Goal: Information Seeking & Learning: Check status

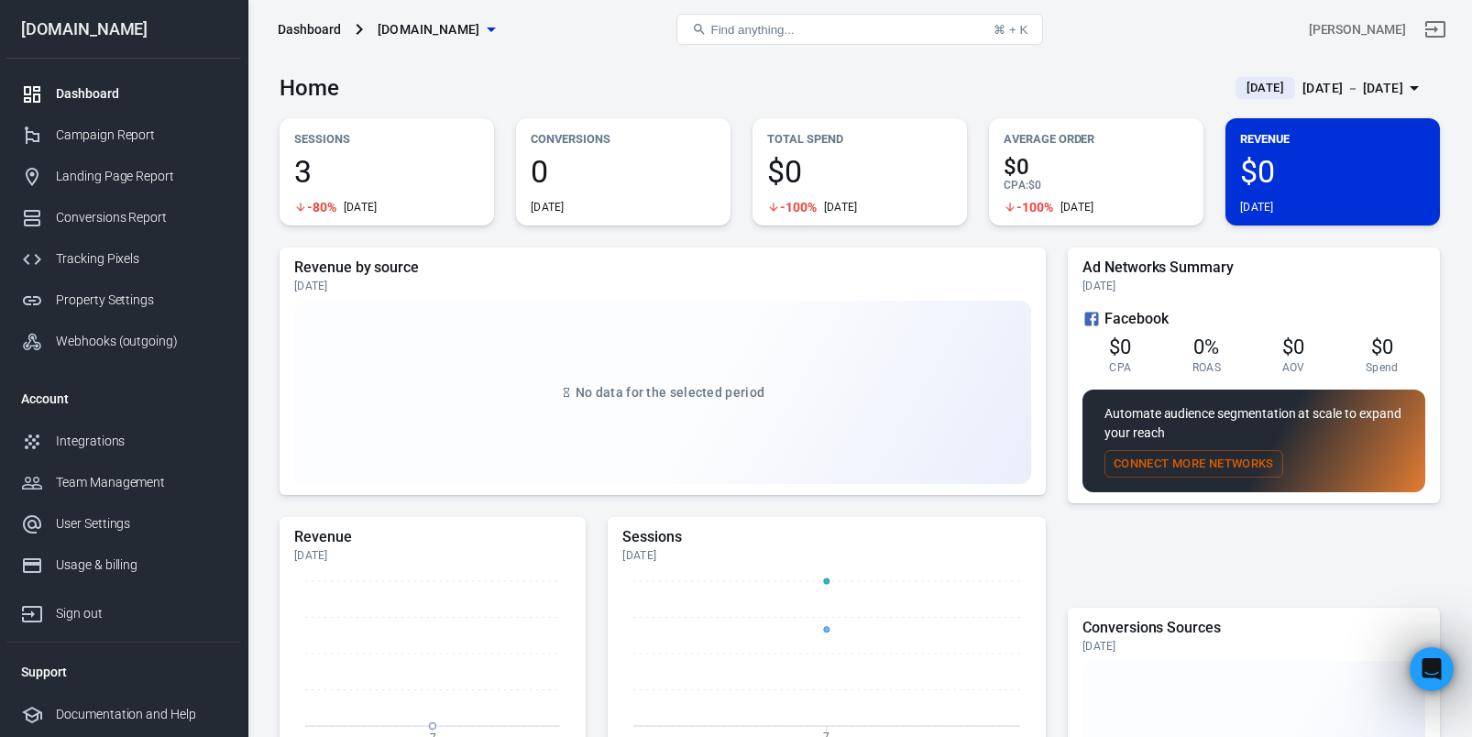
click at [579, 90] on div "Home [DATE] [DATE] － [DATE]" at bounding box center [860, 81] width 1160 height 45
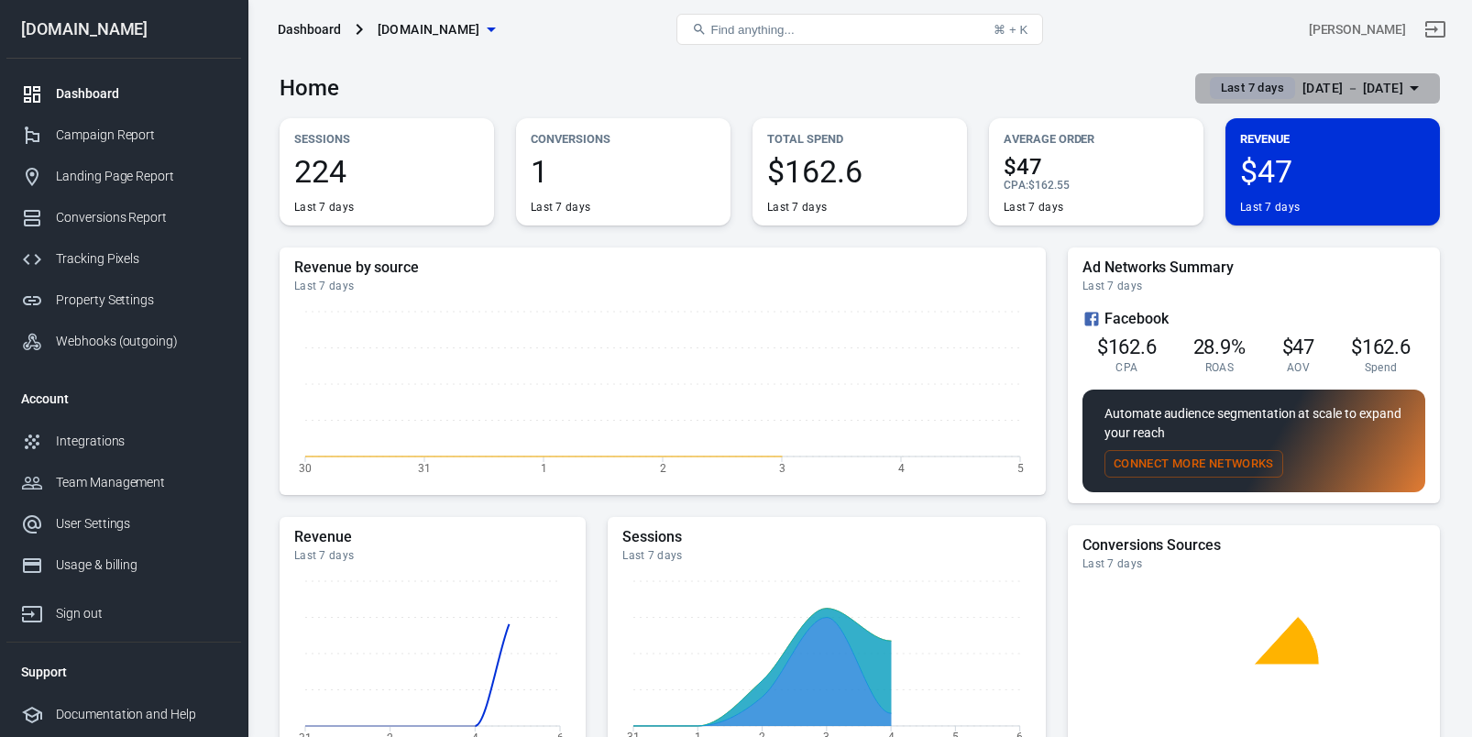
click at [1214, 86] on span "Last 7 days" at bounding box center [1253, 88] width 78 height 18
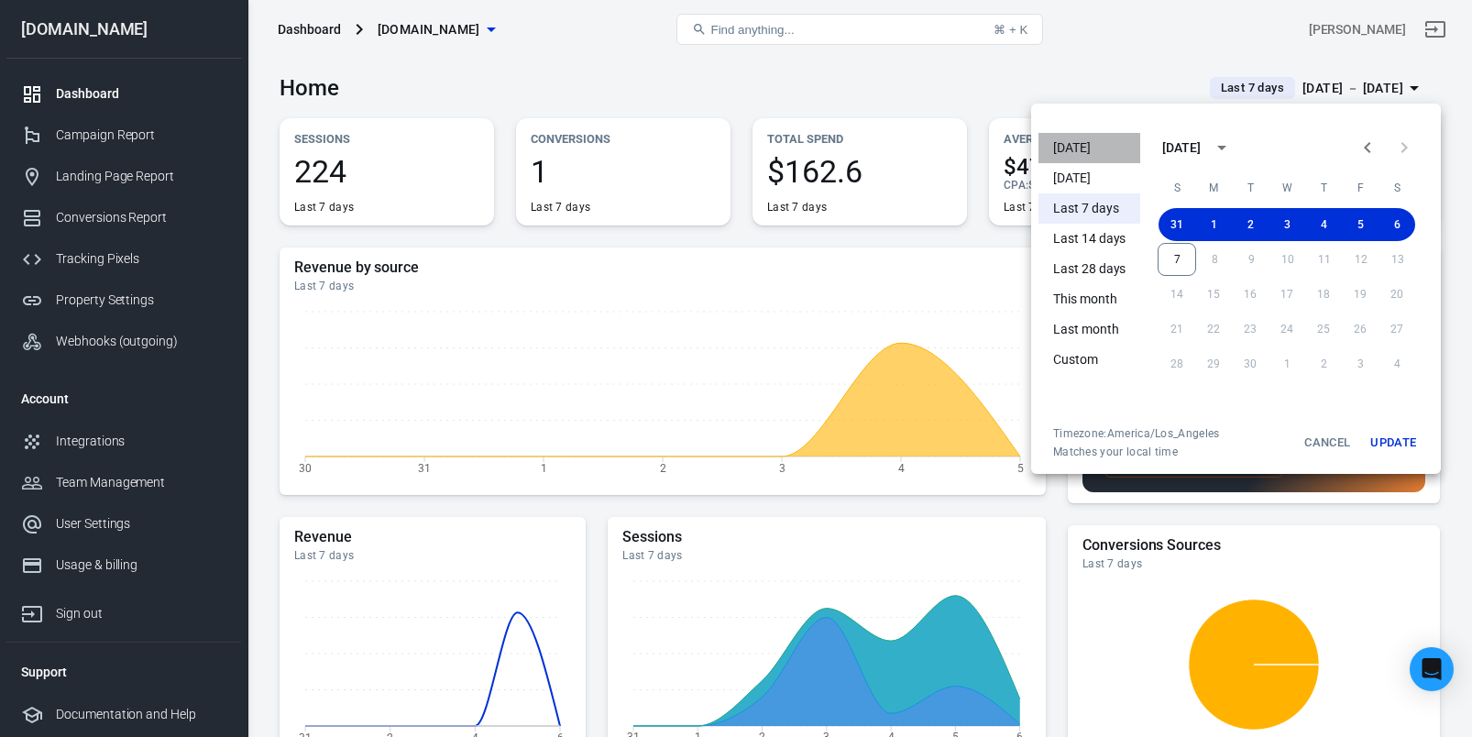
click at [1113, 153] on li "[DATE]" at bounding box center [1089, 148] width 102 height 30
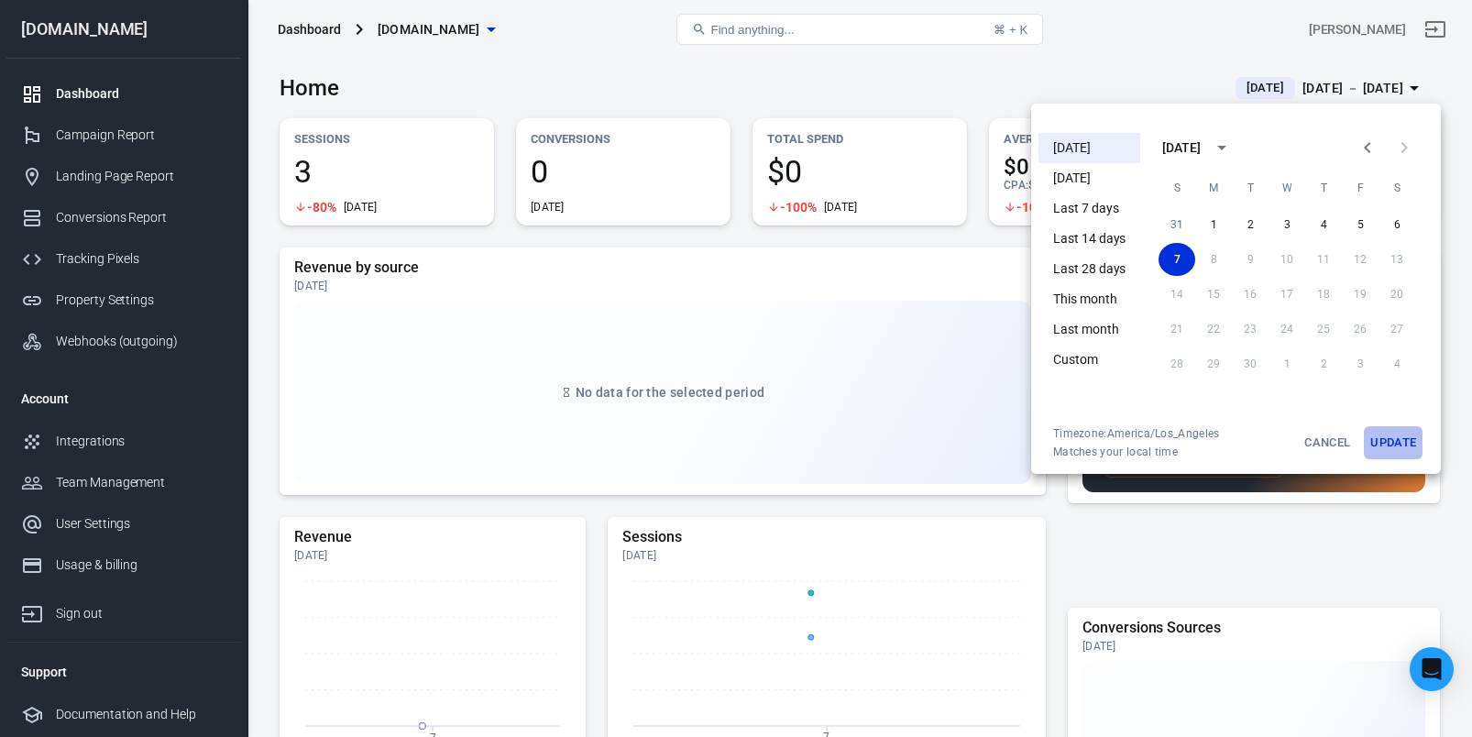
click at [1393, 440] on button "Update" at bounding box center [1393, 442] width 59 height 33
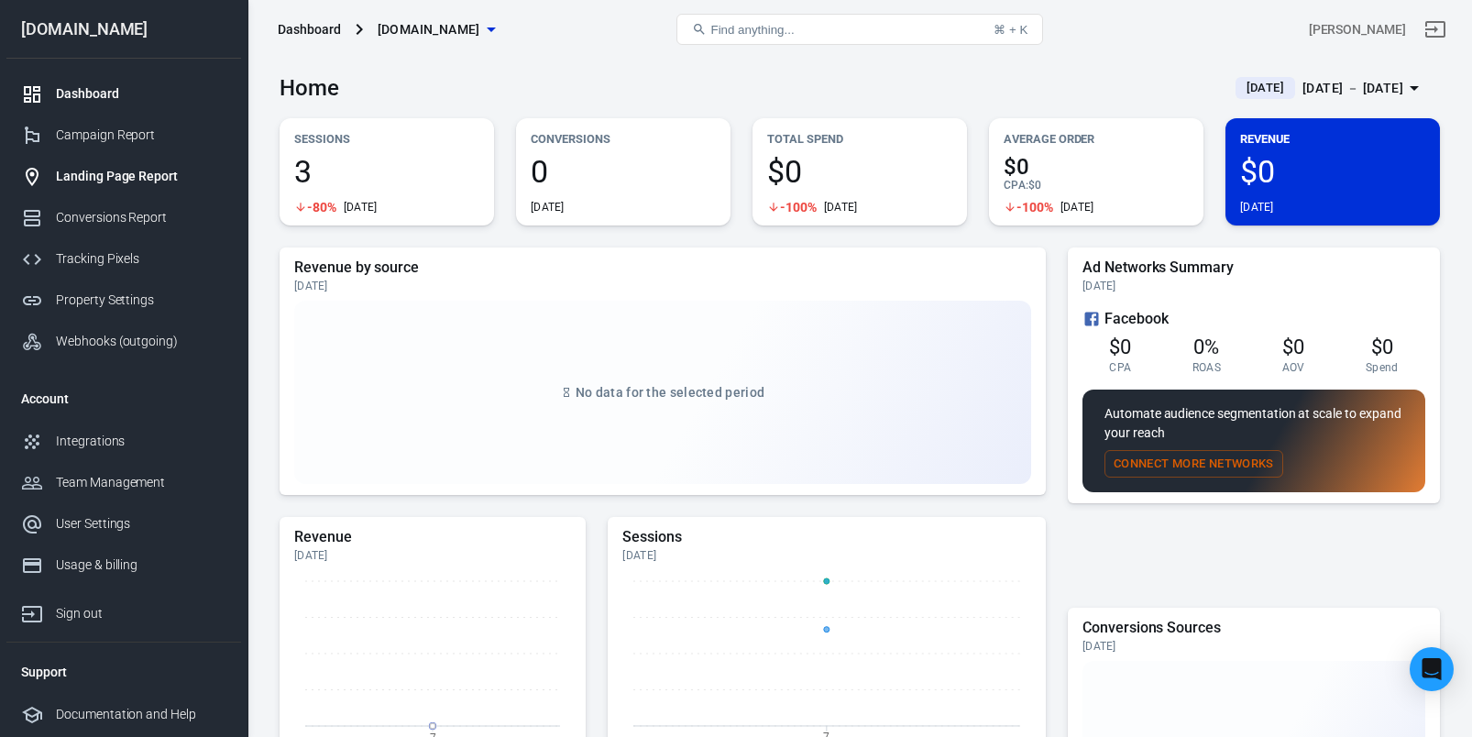
click at [101, 179] on div "Landing Page Report" at bounding box center [141, 176] width 170 height 19
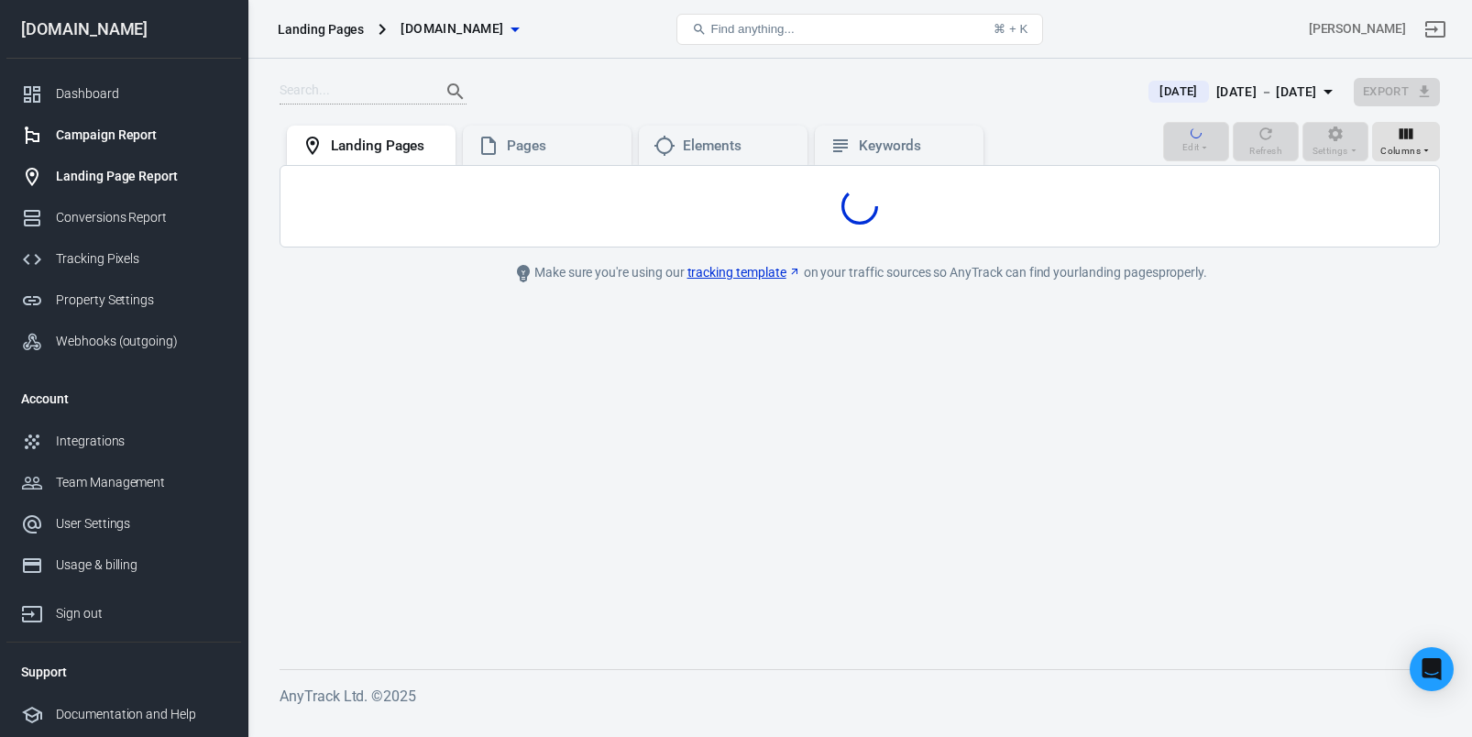
click at [124, 146] on link "Campaign Report" at bounding box center [123, 135] width 235 height 41
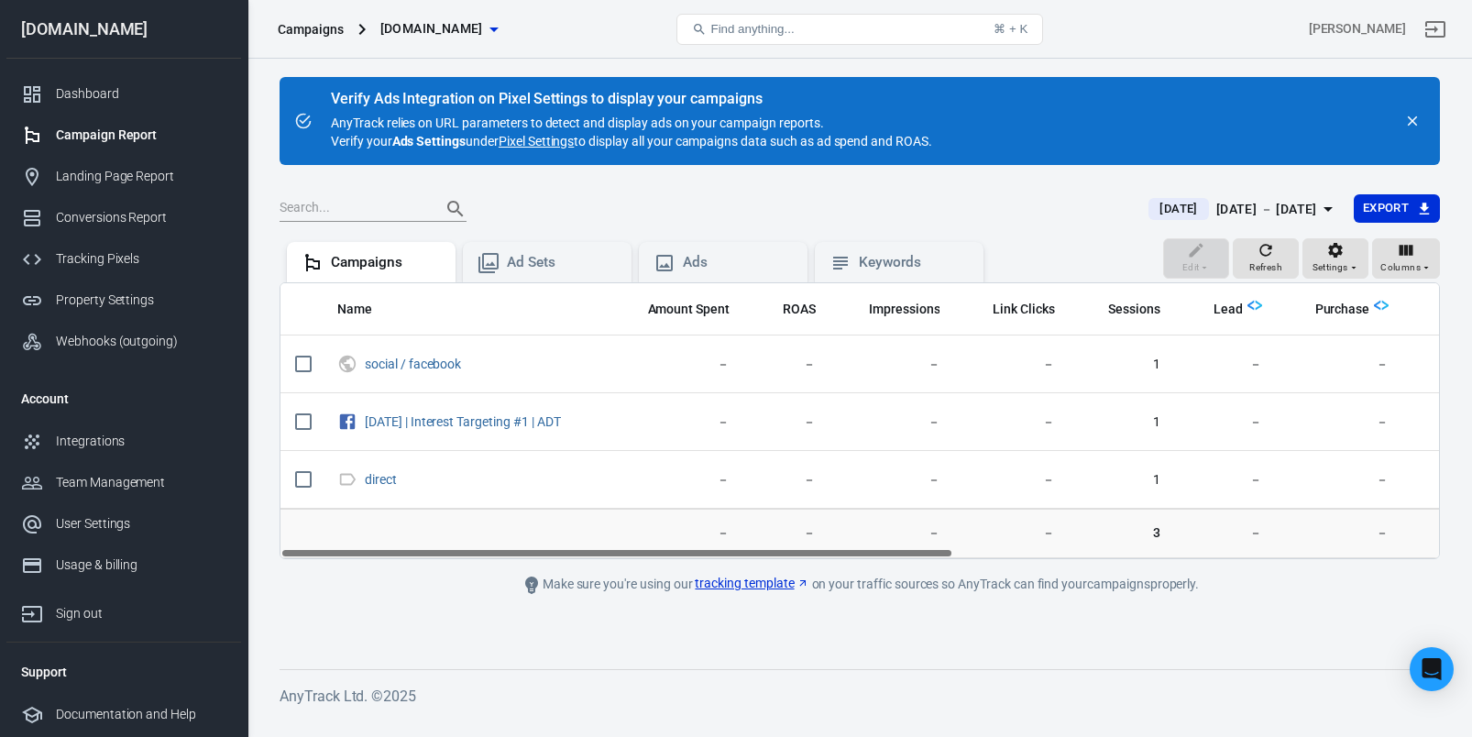
click at [1152, 212] on span "[DATE]" at bounding box center [1178, 209] width 52 height 18
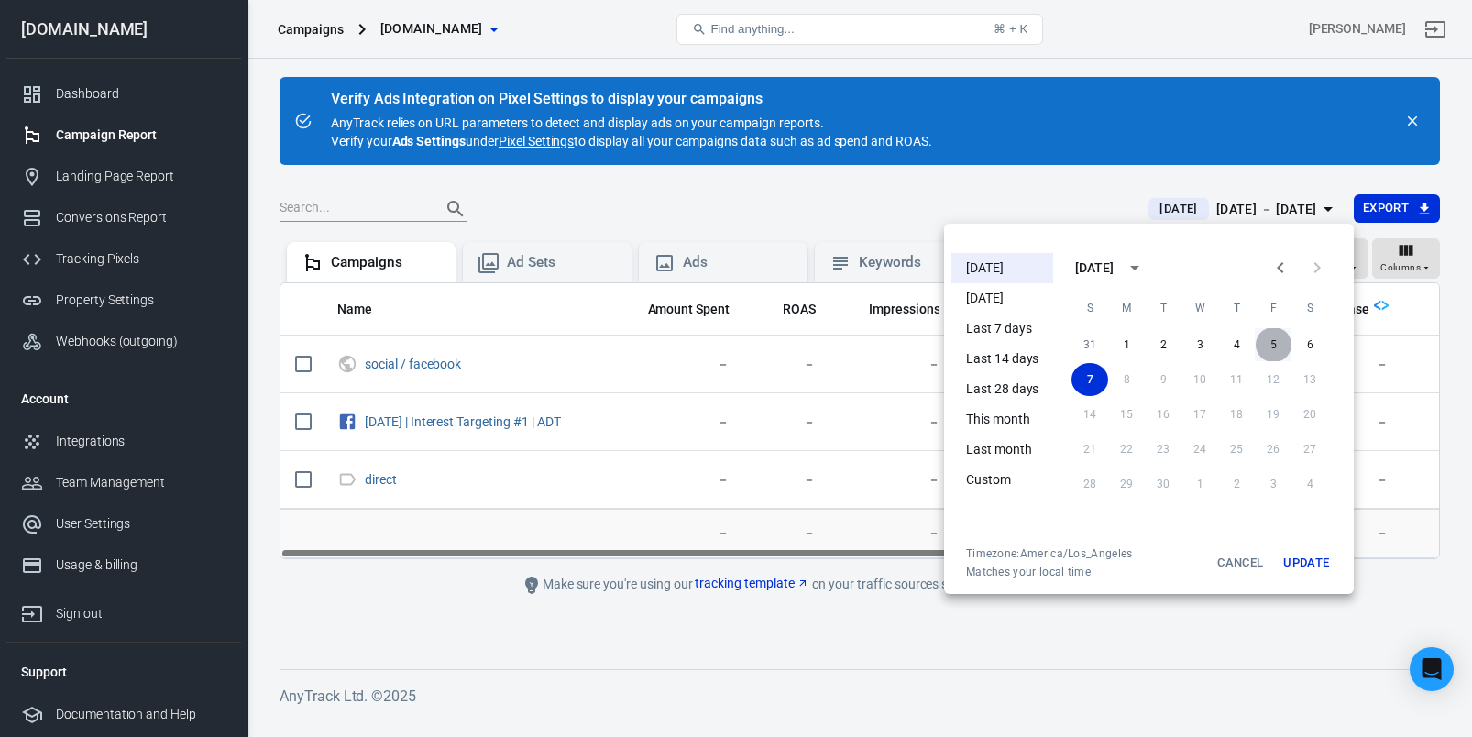
click at [1273, 341] on button "5" at bounding box center [1273, 344] width 37 height 33
click at [1309, 343] on button "6" at bounding box center [1309, 344] width 37 height 33
click at [1298, 574] on button "Update" at bounding box center [1306, 562] width 59 height 33
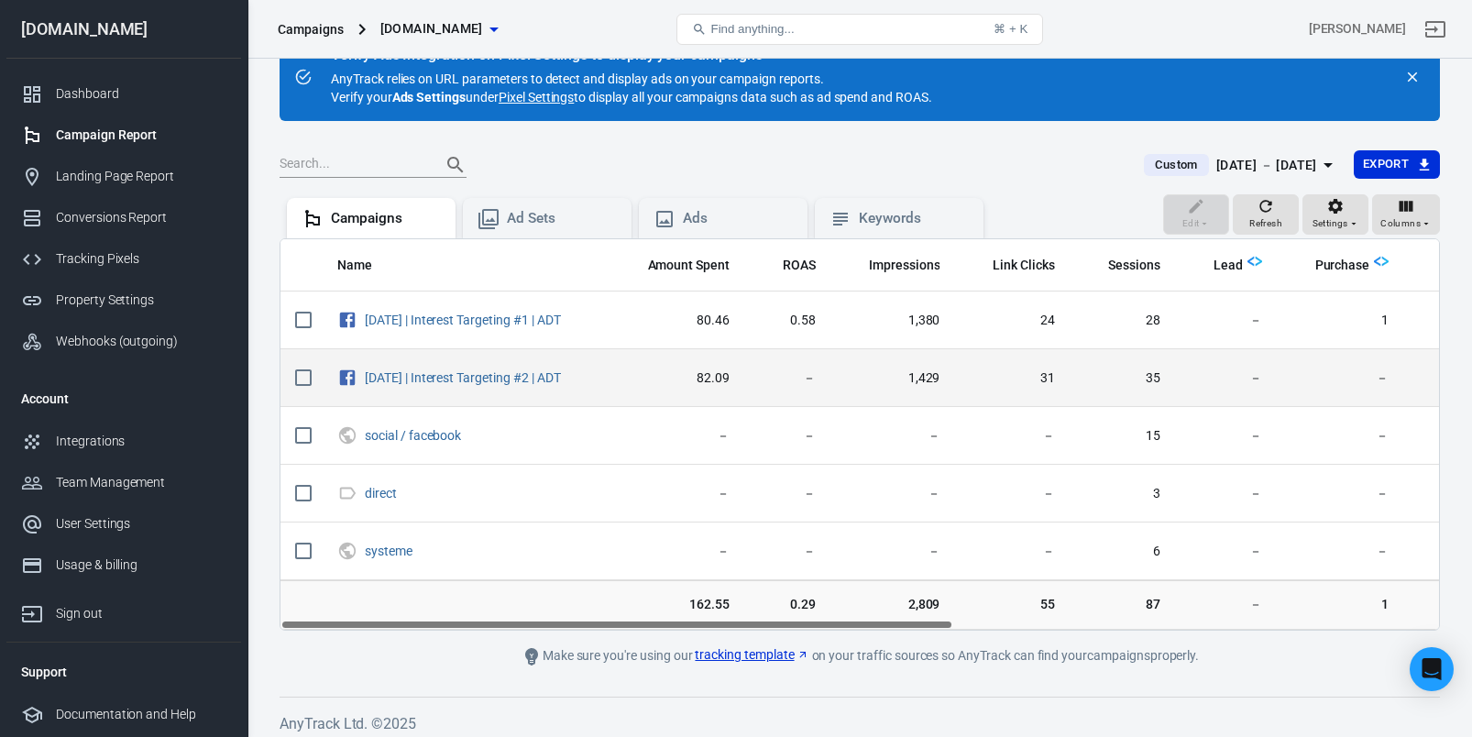
scroll to position [52, 0]
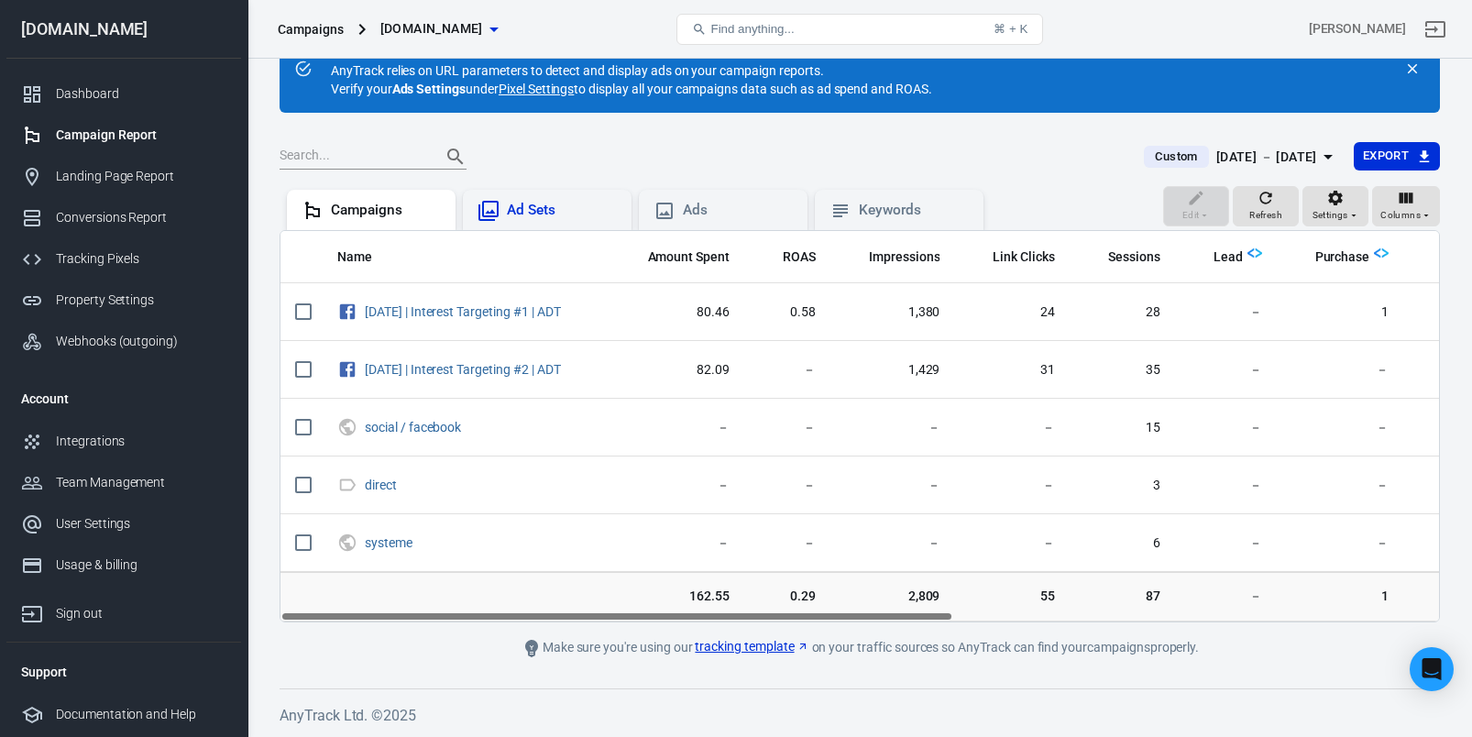
click at [552, 214] on div "Ad Sets" at bounding box center [562, 210] width 110 height 19
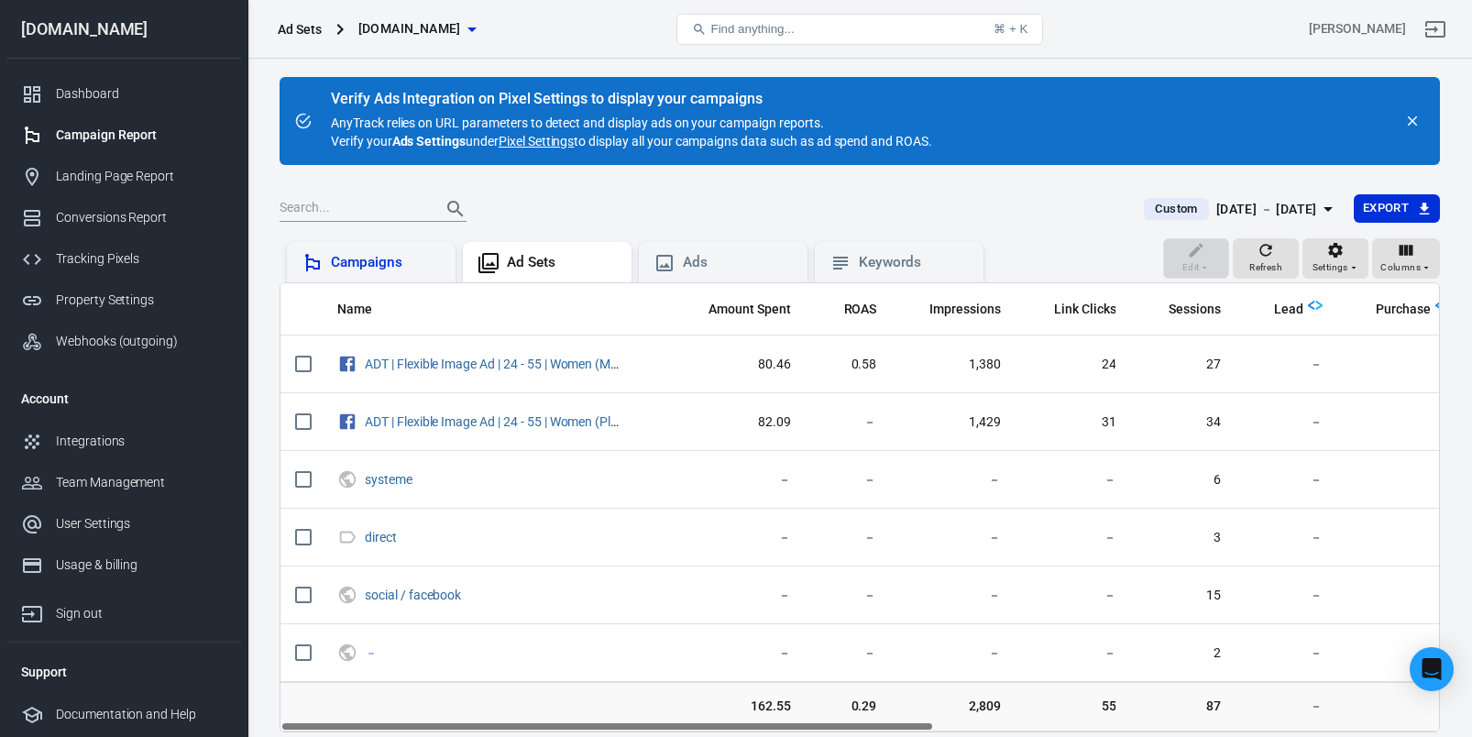
click at [389, 266] on div "Campaigns" at bounding box center [386, 262] width 110 height 19
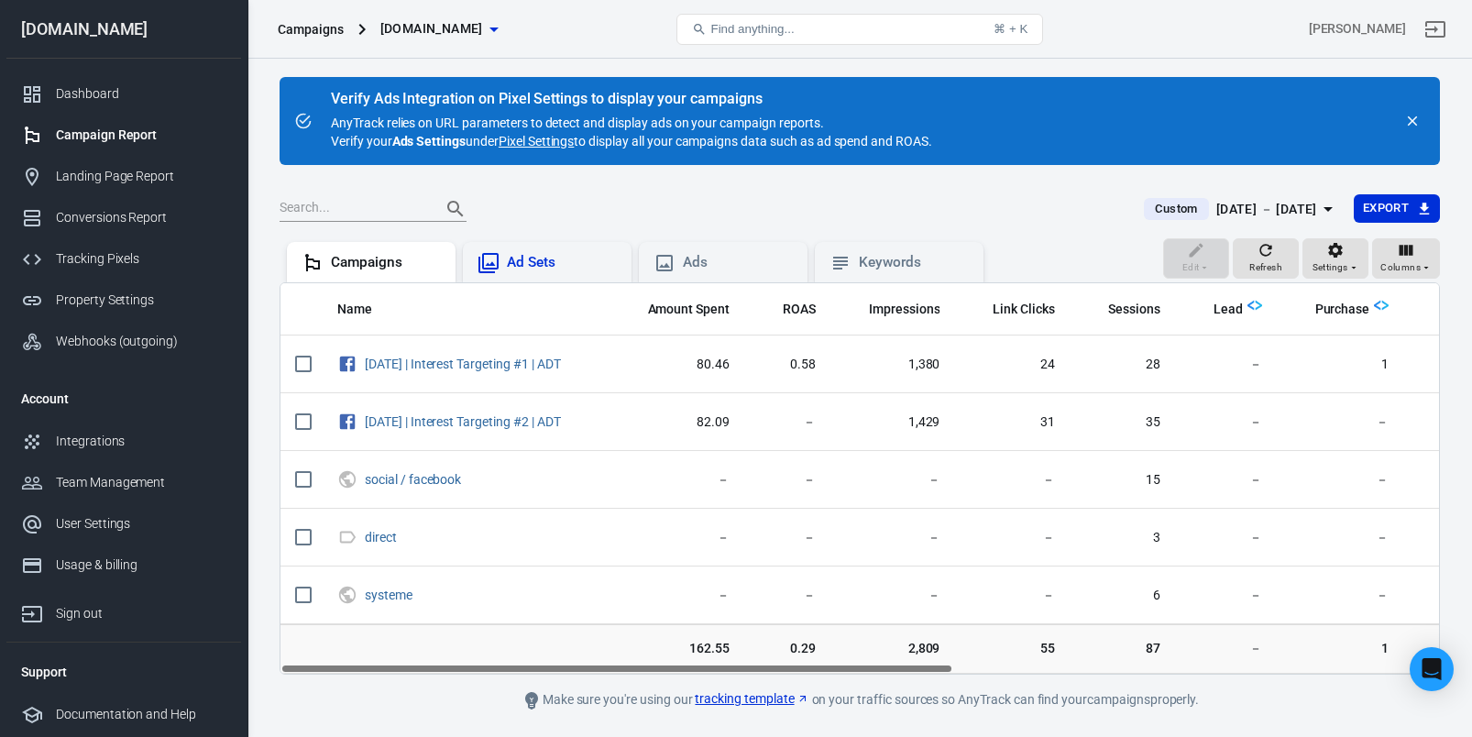
click at [557, 257] on div "Ad Sets" at bounding box center [562, 262] width 110 height 19
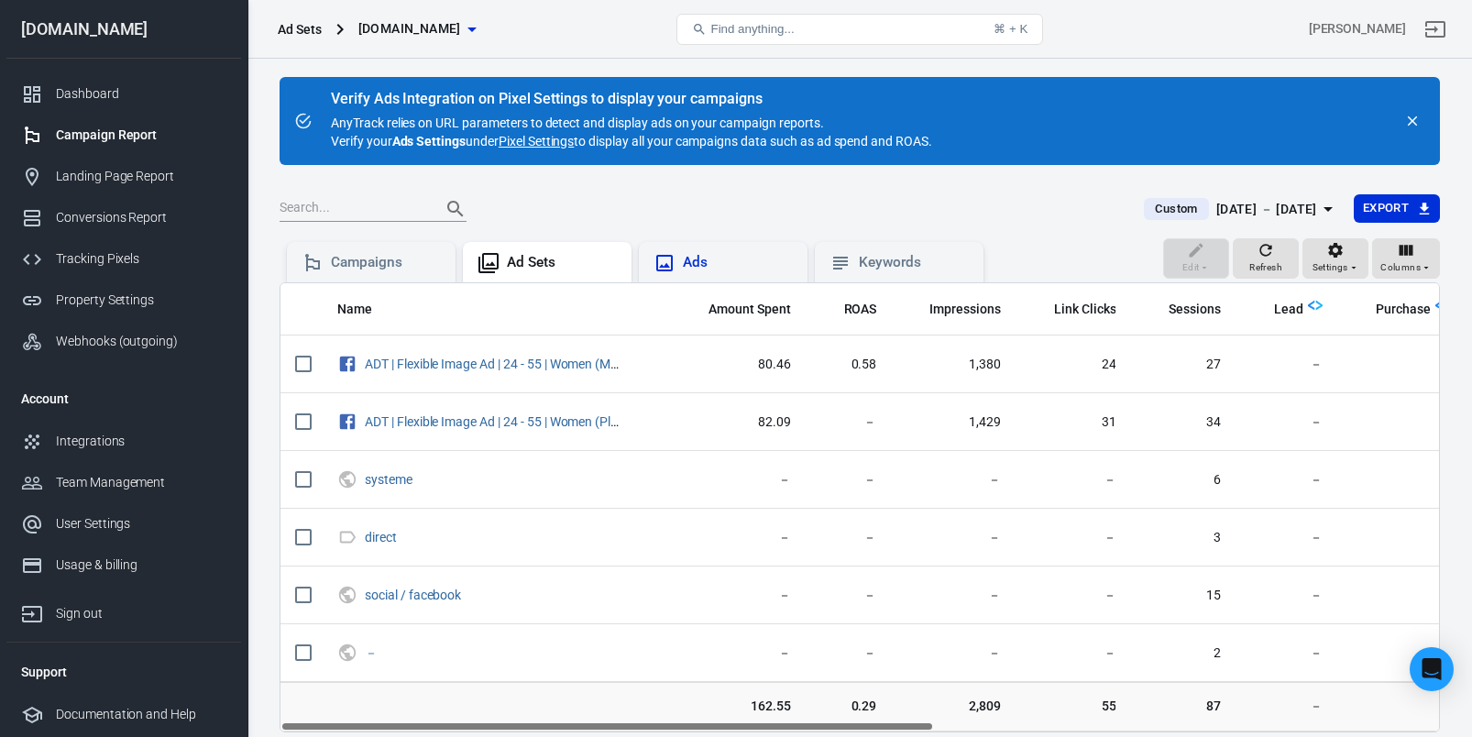
click at [724, 269] on div "Ads" at bounding box center [738, 262] width 110 height 19
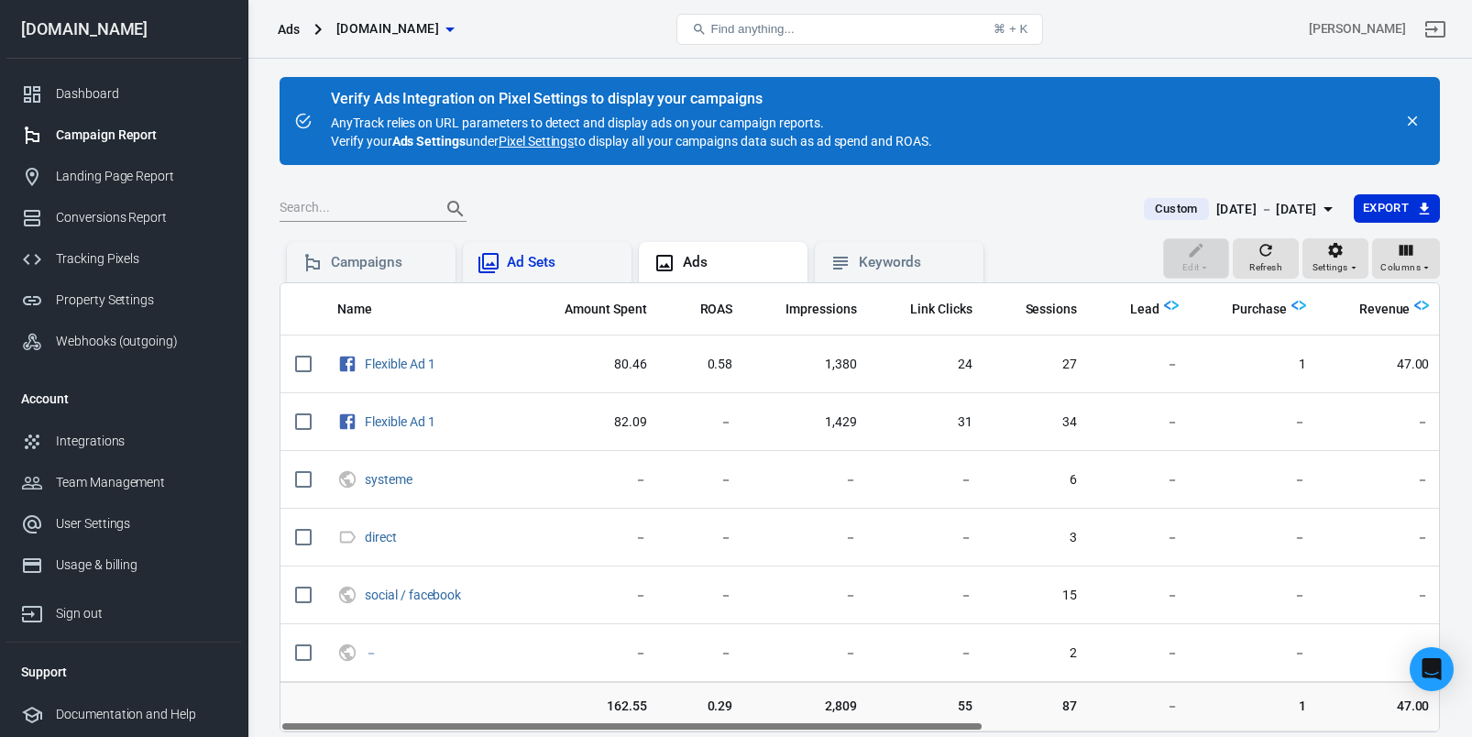
click at [560, 259] on div "Ad Sets" at bounding box center [562, 262] width 110 height 19
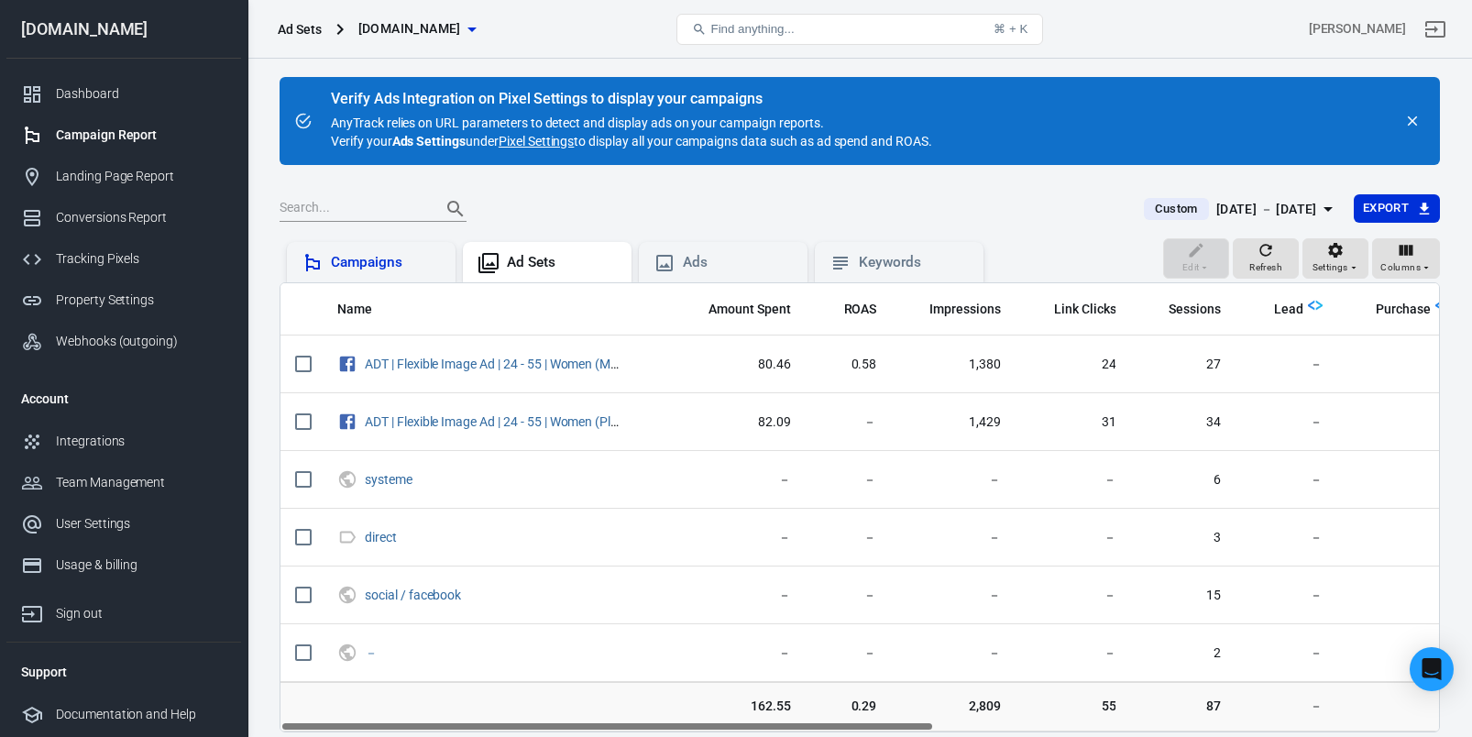
click at [382, 267] on div "Campaigns" at bounding box center [386, 262] width 110 height 19
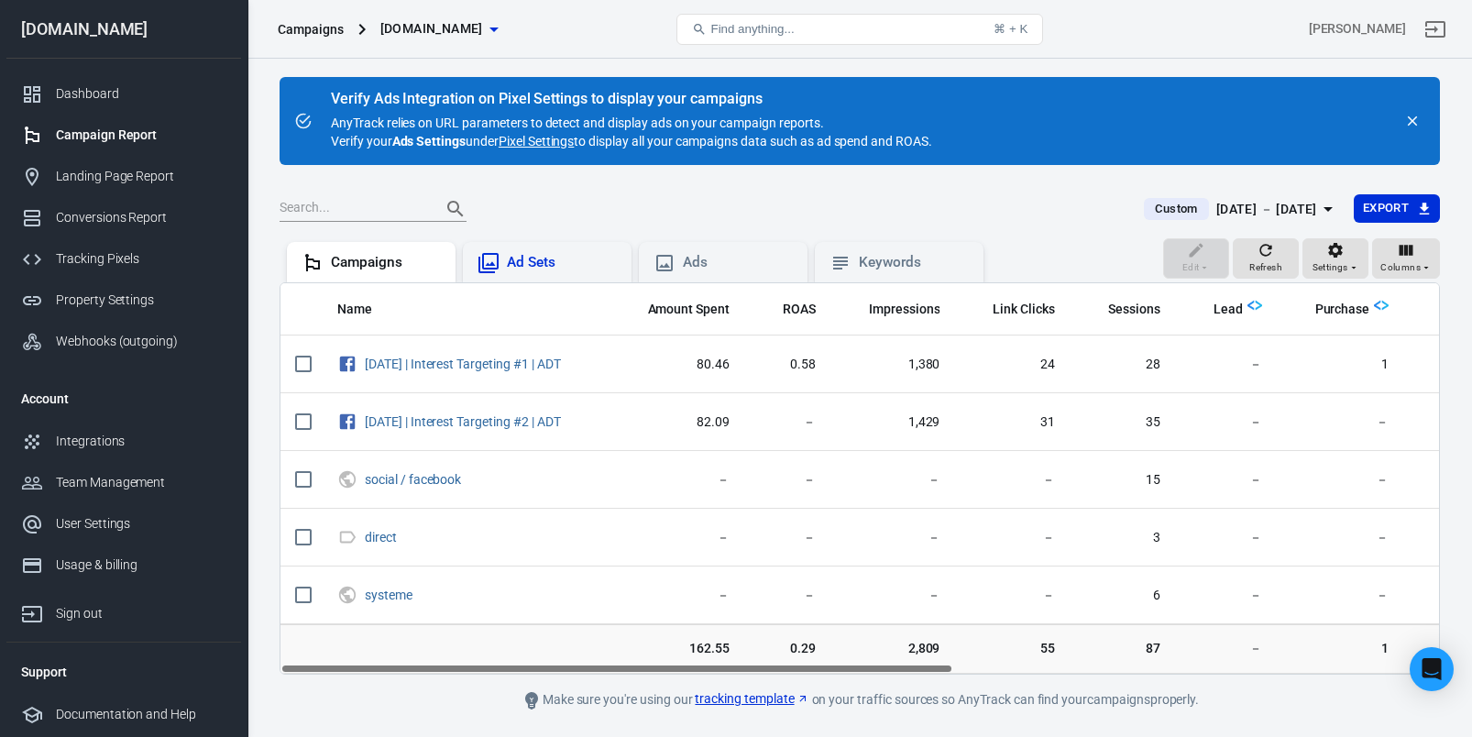
click at [548, 269] on div "Ad Sets" at bounding box center [562, 262] width 110 height 19
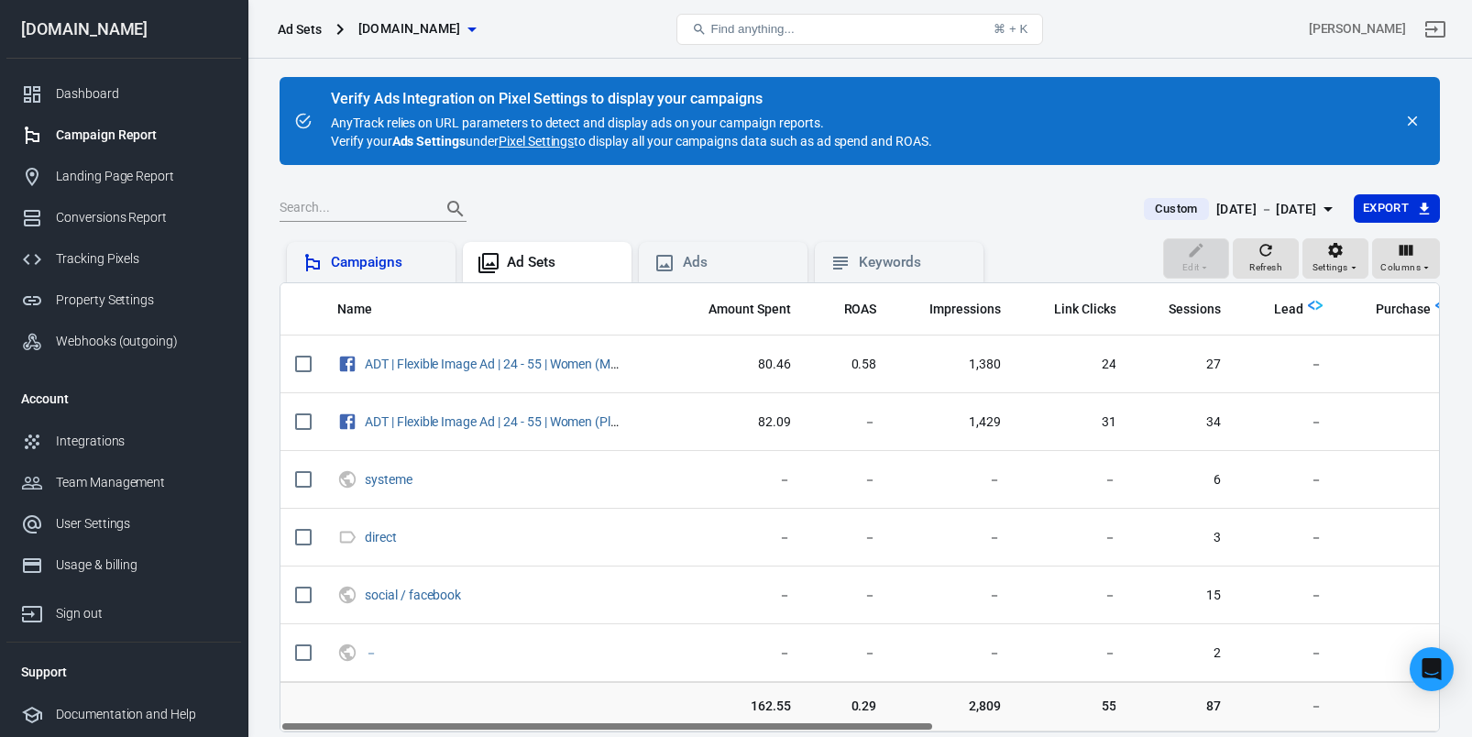
click at [390, 270] on div "Campaigns" at bounding box center [386, 262] width 110 height 19
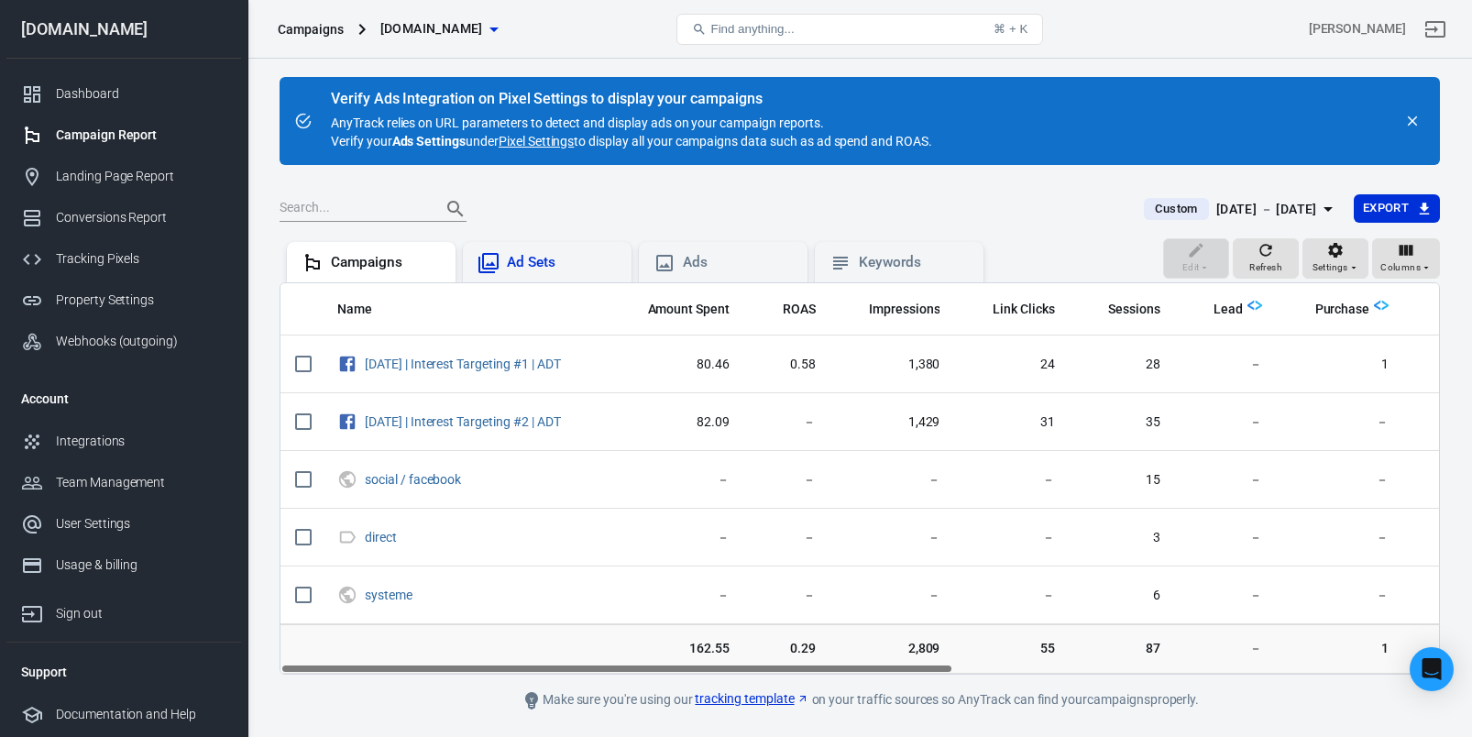
click at [566, 264] on div "Ad Sets" at bounding box center [562, 262] width 110 height 19
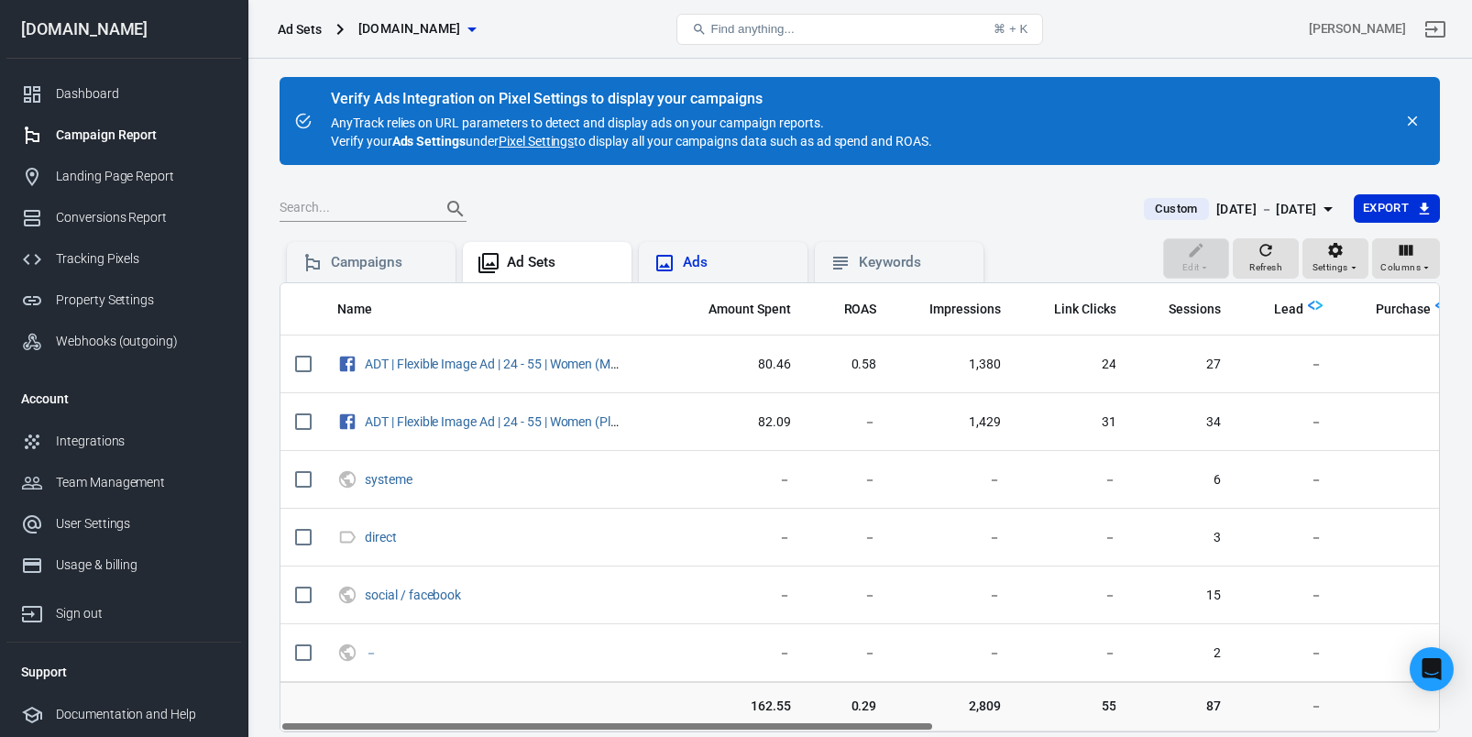
click at [701, 269] on div "Ads" at bounding box center [738, 262] width 110 height 19
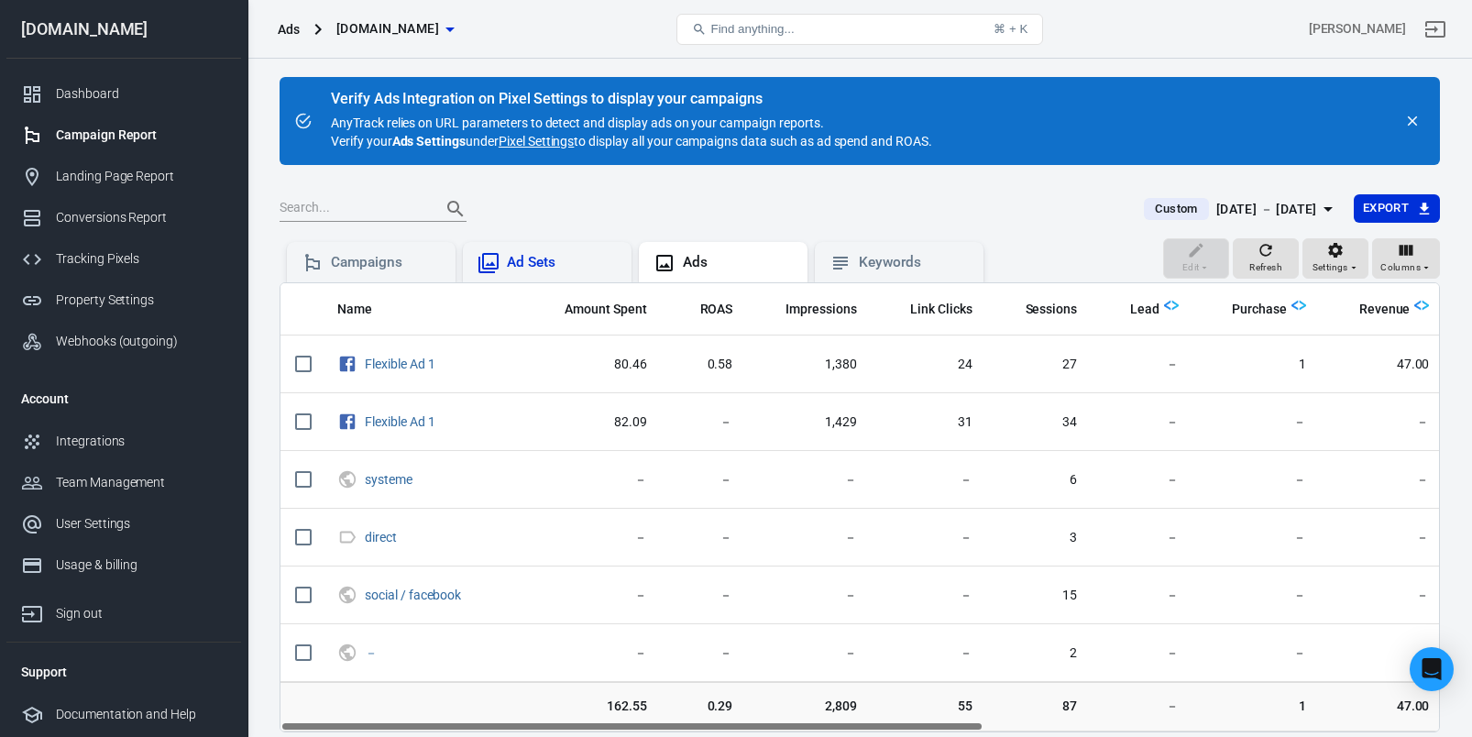
click at [502, 273] on div "Ad Sets" at bounding box center [547, 263] width 139 height 22
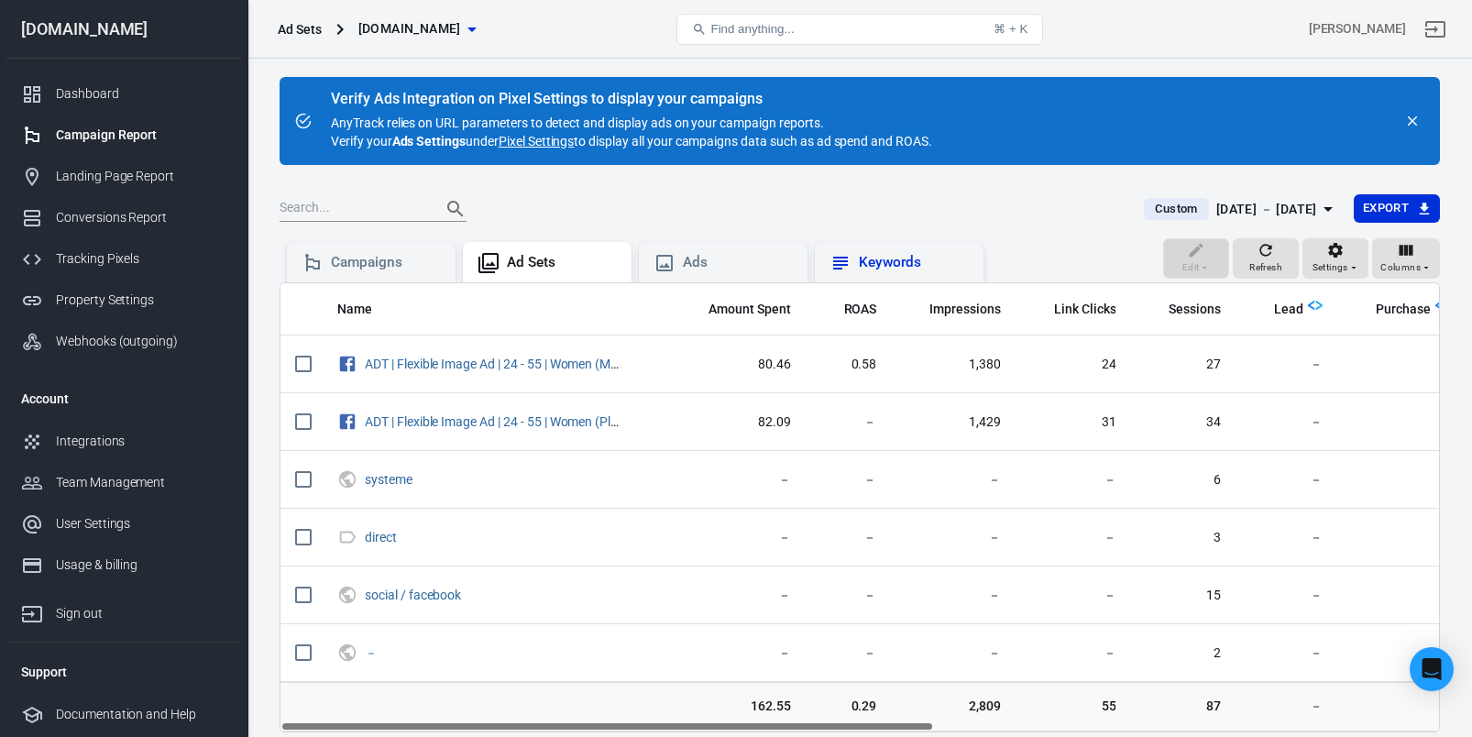
click at [879, 276] on div "Keywords" at bounding box center [899, 262] width 169 height 40
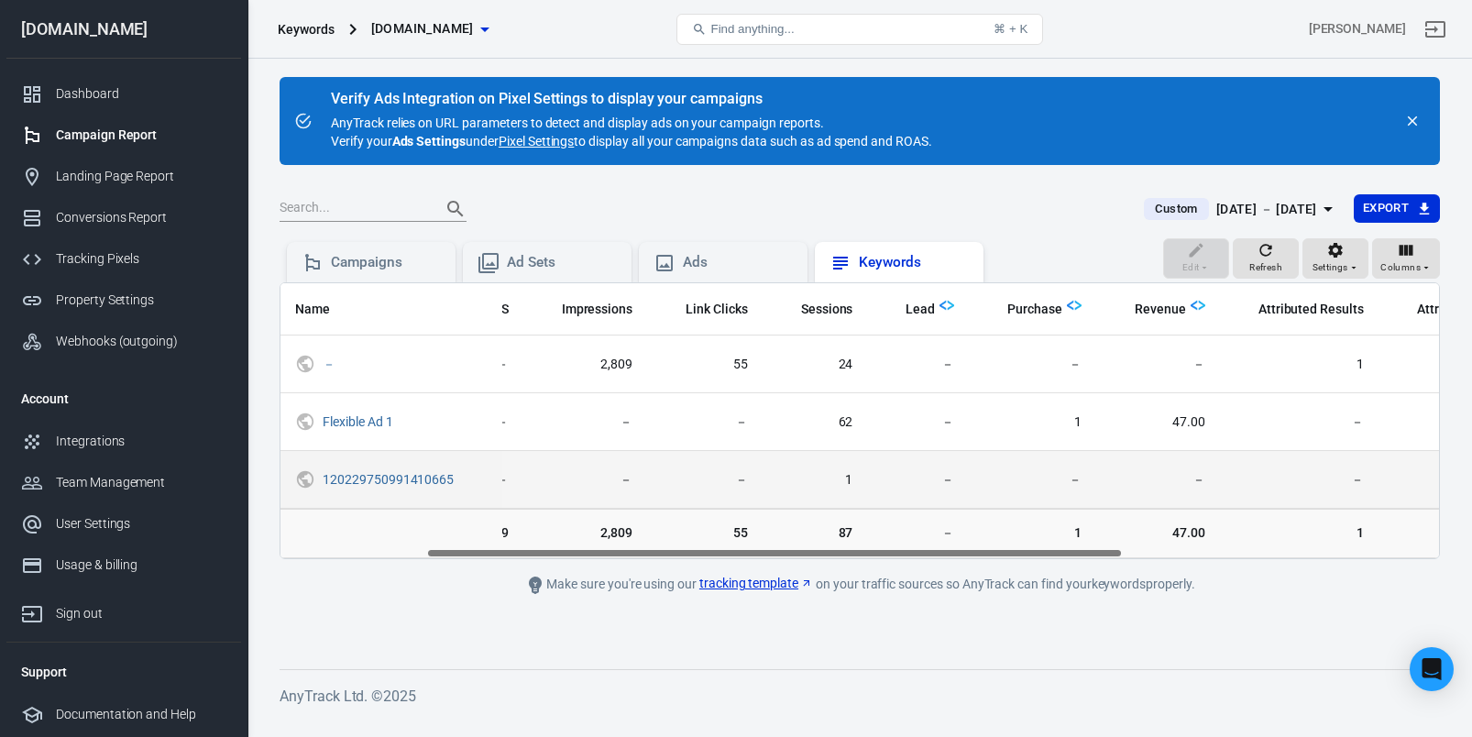
scroll to position [0, 227]
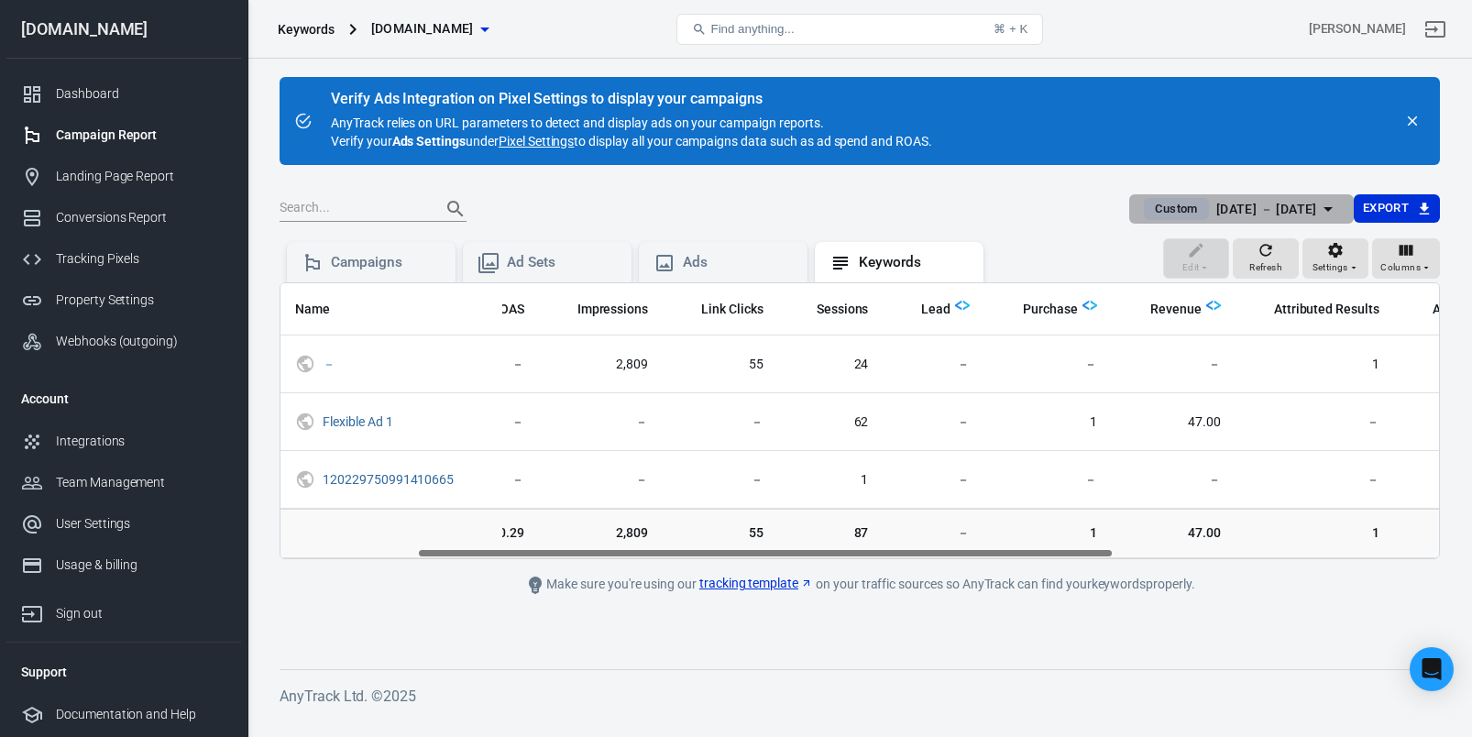
click at [1151, 204] on span "Custom" at bounding box center [1176, 209] width 57 height 18
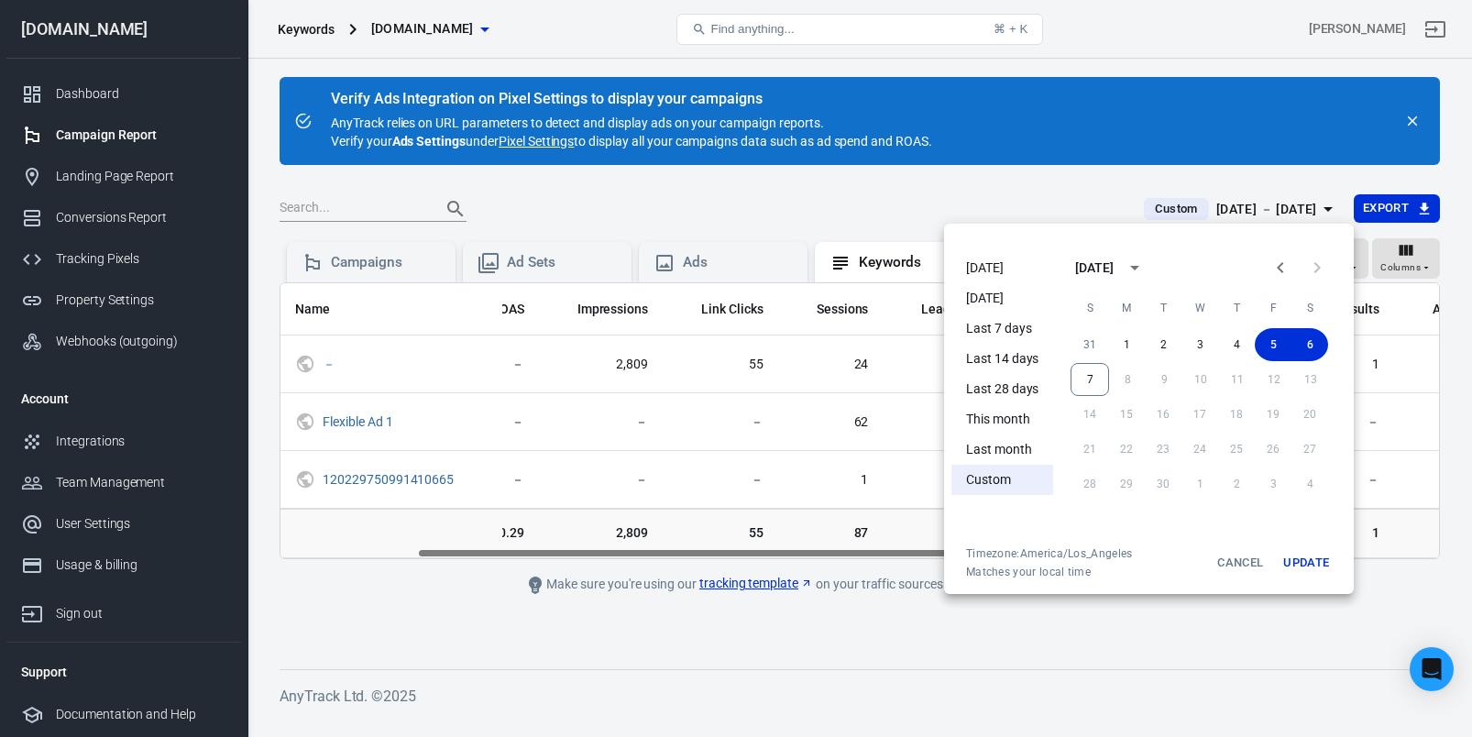
click at [1009, 269] on li "[DATE]" at bounding box center [1002, 268] width 102 height 30
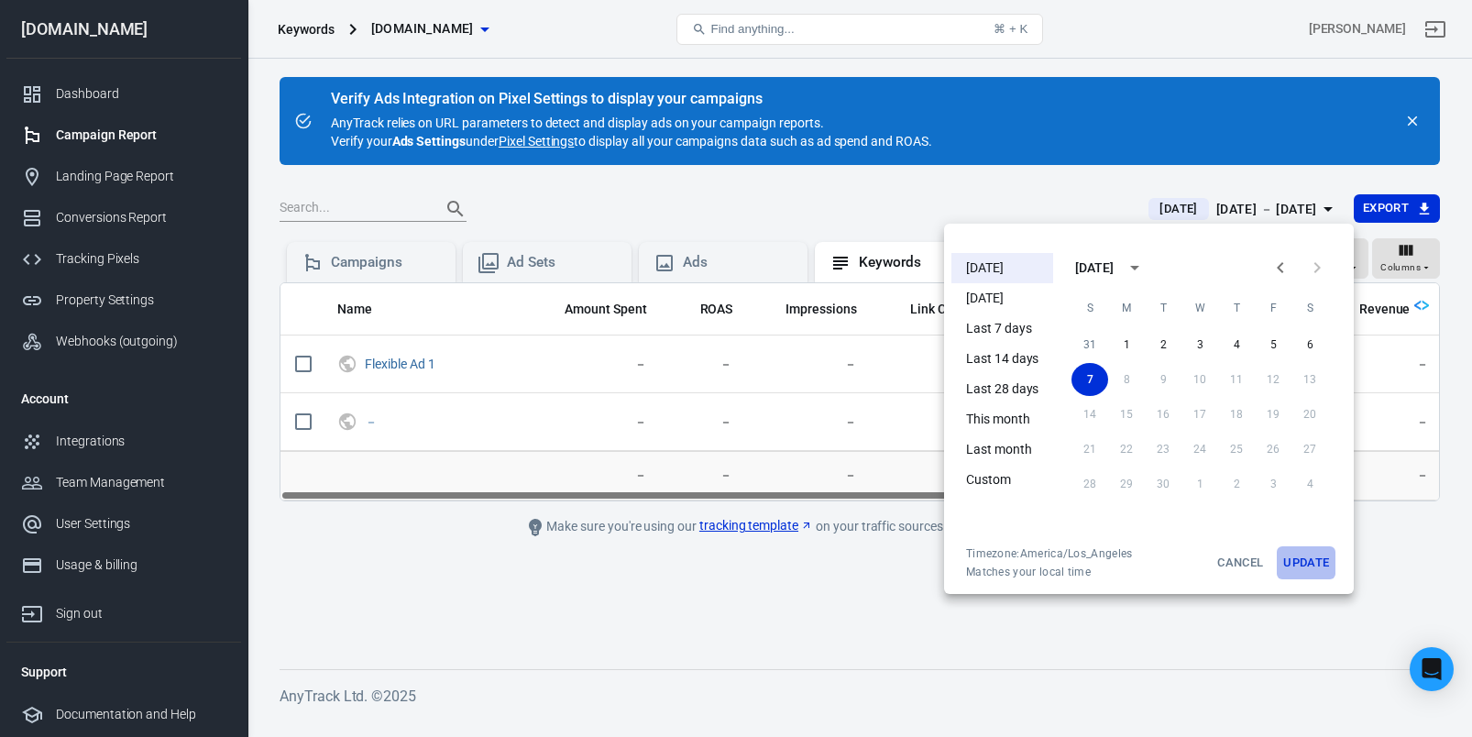
click at [1304, 566] on button "Update" at bounding box center [1306, 562] width 59 height 33
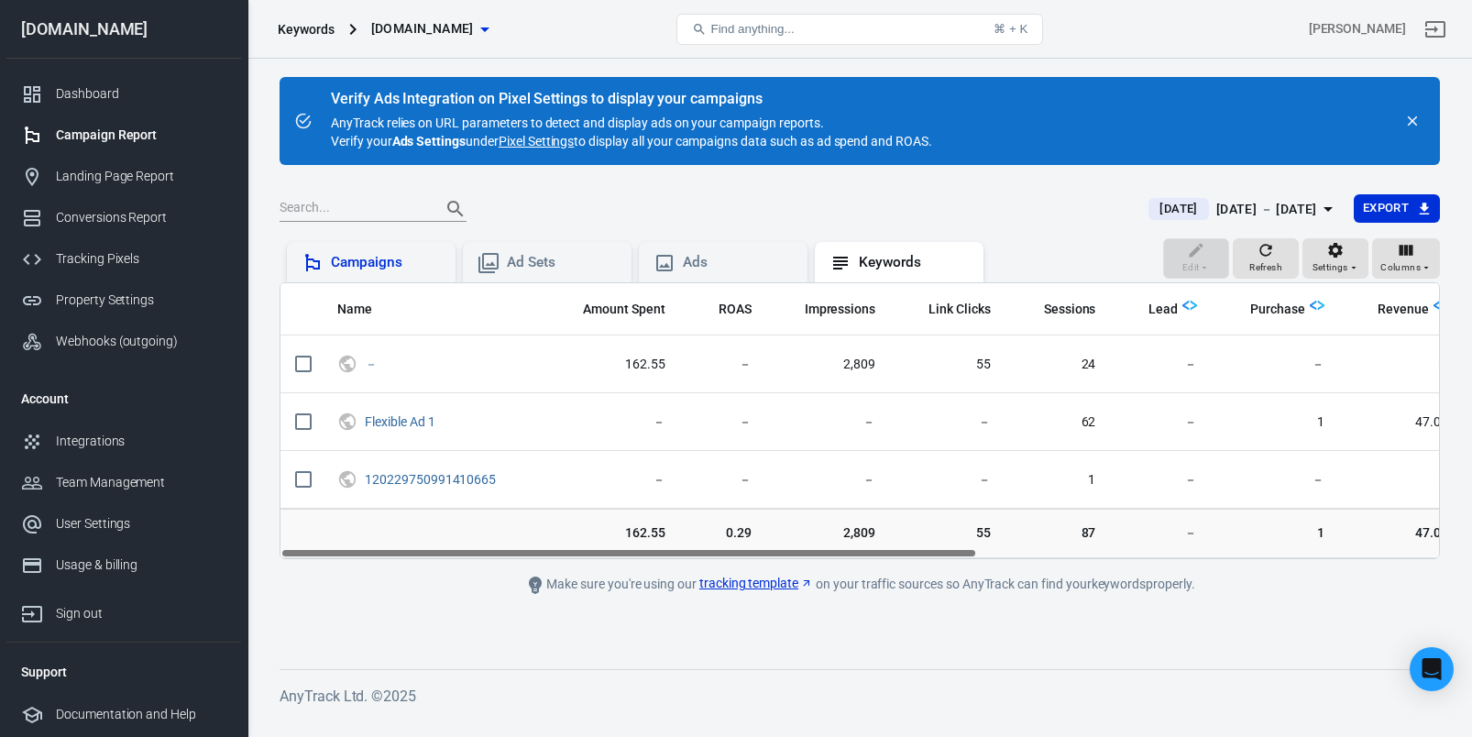
click at [349, 269] on div "Campaigns" at bounding box center [386, 262] width 110 height 19
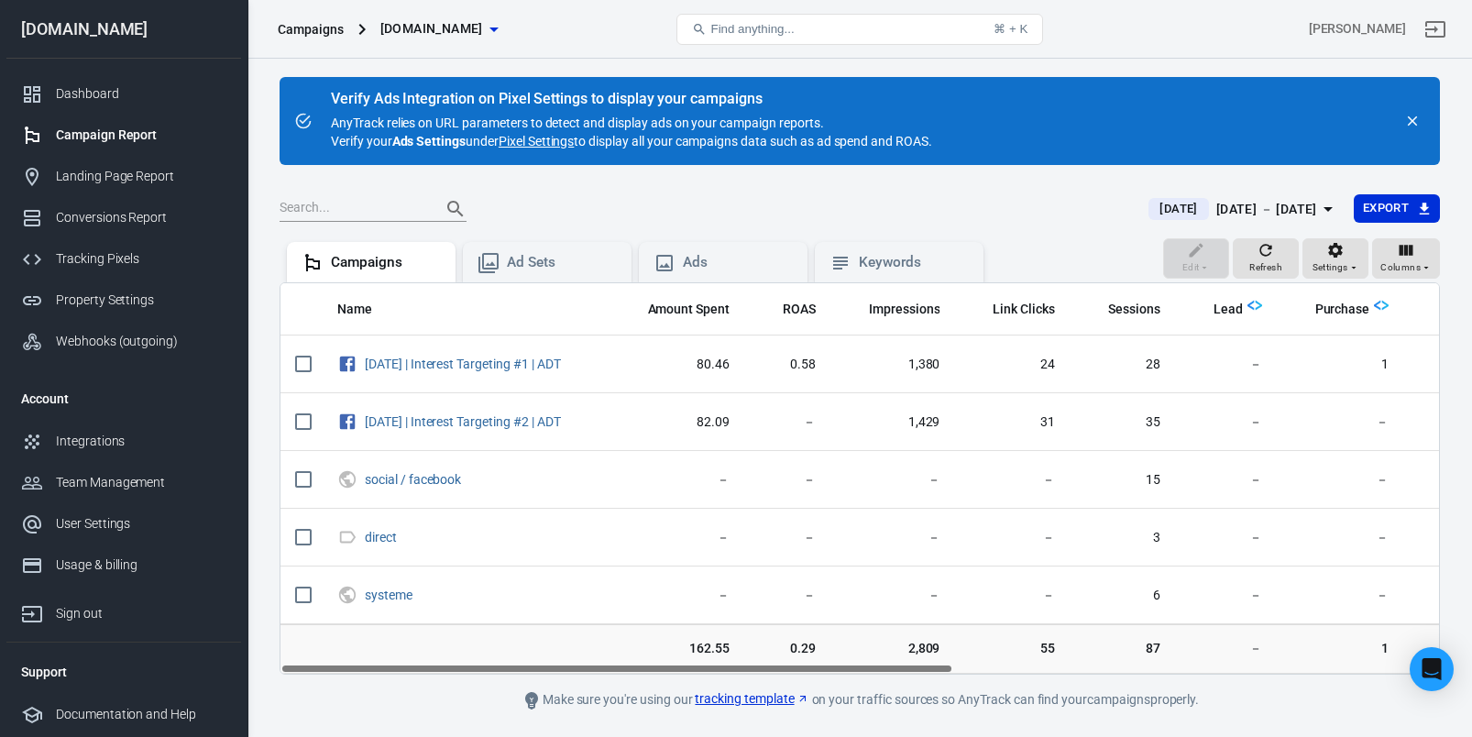
click at [1152, 214] on span "[DATE]" at bounding box center [1178, 209] width 52 height 18
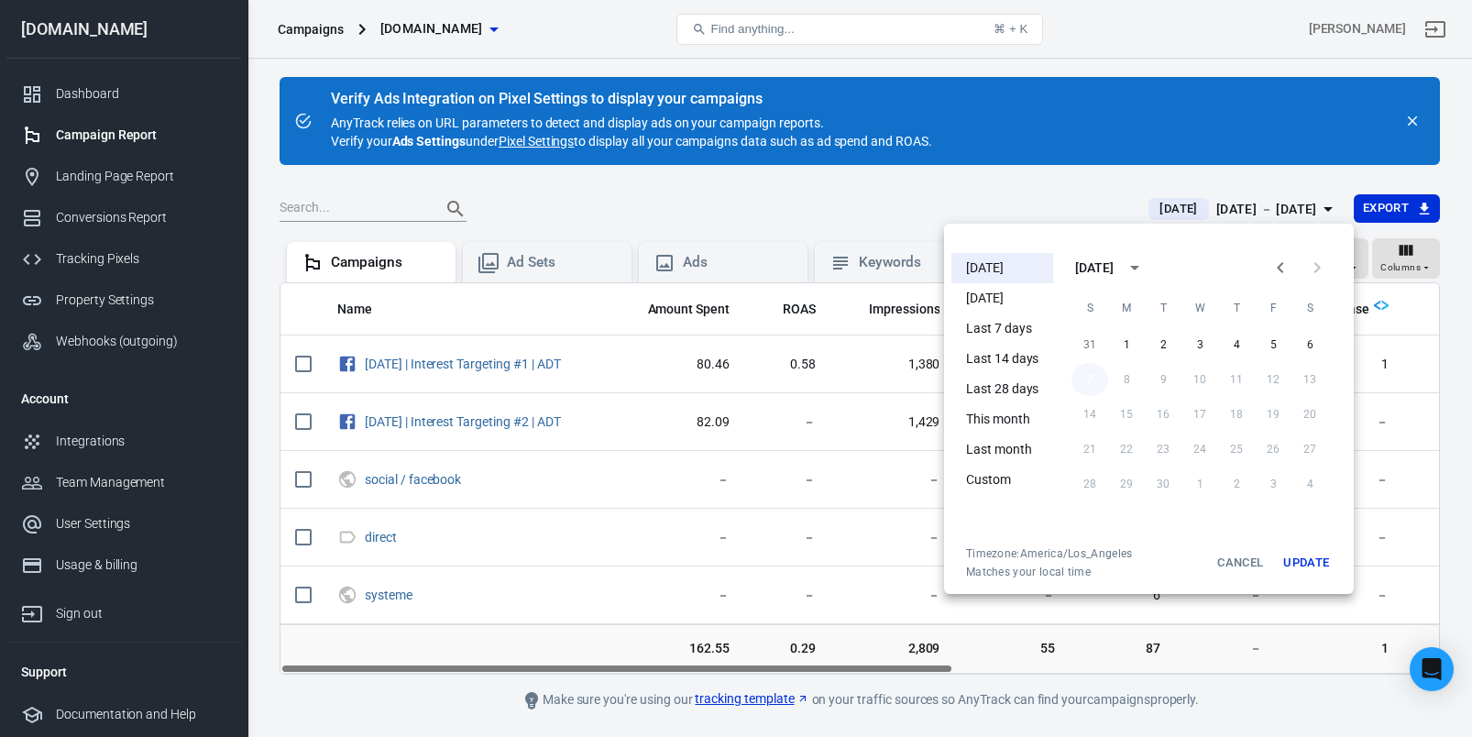
click at [1091, 376] on button "7" at bounding box center [1089, 379] width 37 height 33
click at [1303, 568] on button "Update" at bounding box center [1306, 562] width 59 height 33
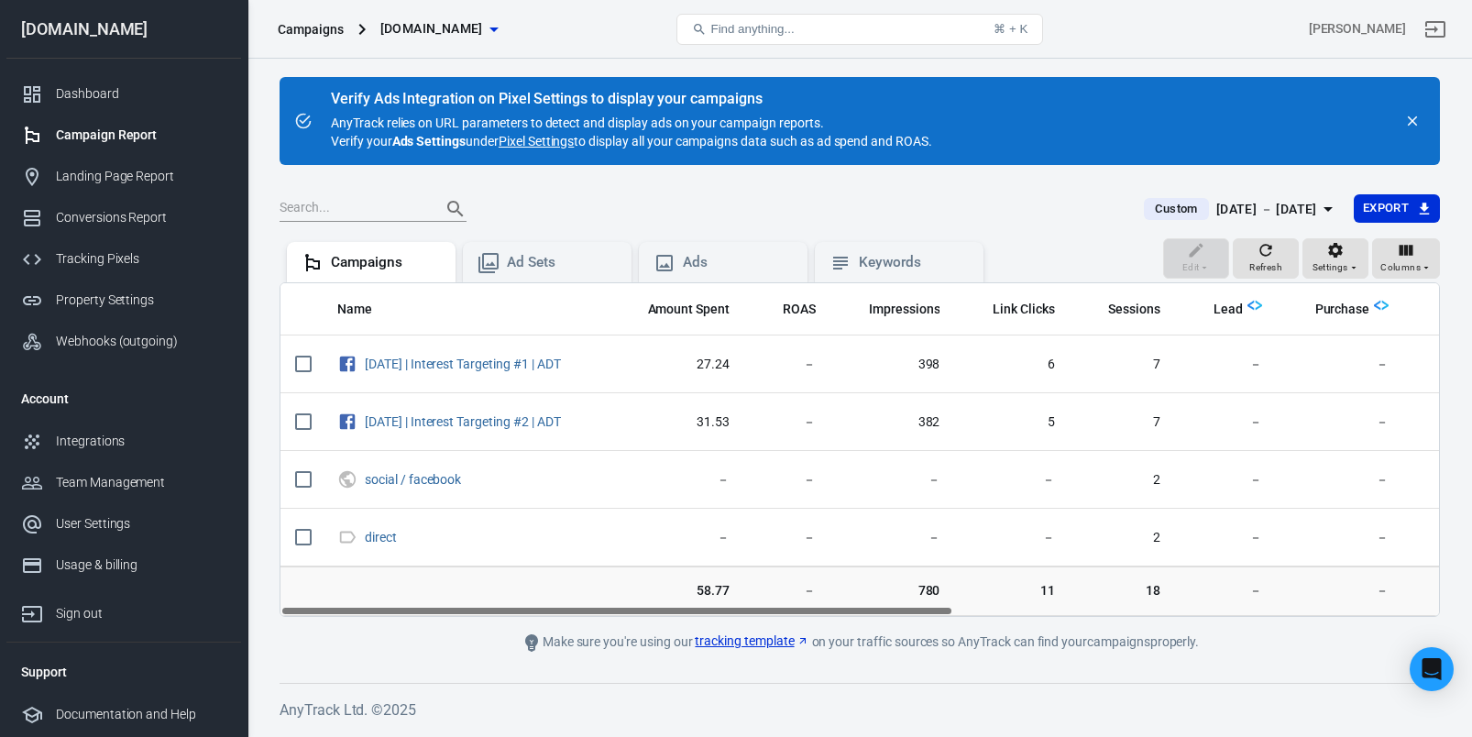
click at [742, 200] on div at bounding box center [701, 209] width 842 height 26
click at [718, 249] on div "Ads" at bounding box center [723, 262] width 169 height 40
